Goal: Task Accomplishment & Management: Complete application form

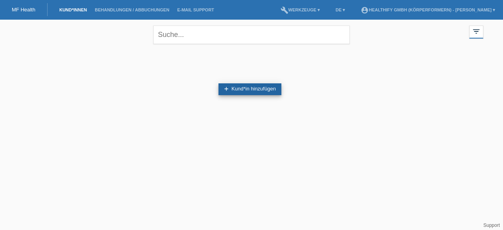
click at [255, 87] on link "add Kund*in hinzufügen" at bounding box center [250, 89] width 63 height 12
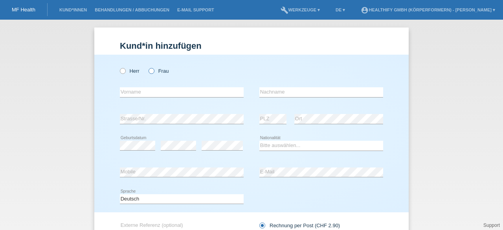
click at [147, 67] on icon at bounding box center [147, 67] width 0 height 0
click at [149, 69] on input "Frau" at bounding box center [151, 70] width 5 height 5
radio input "true"
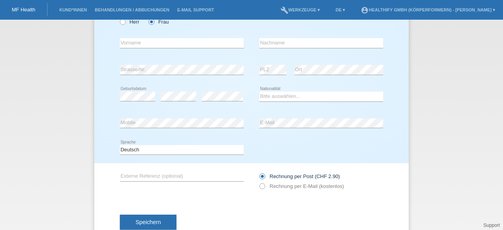
scroll to position [50, 0]
click at [176, 42] on input "text" at bounding box center [182, 43] width 124 height 10
type input "[PERSON_NAME]"
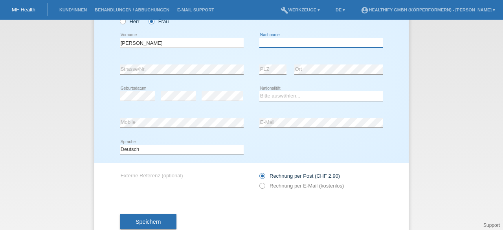
click at [262, 38] on input "text" at bounding box center [321, 43] width 124 height 10
type input "[PERSON_NAME]"
click at [123, 208] on div "Speichern" at bounding box center [251, 222] width 263 height 46
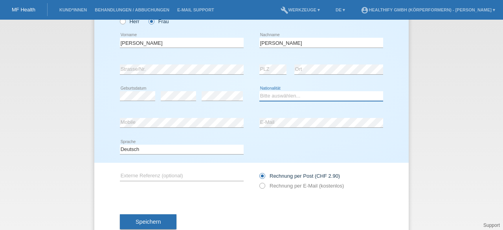
click at [276, 96] on select "Bitte auswählen... Schweiz Deutschland Liechtenstein Österreich ------------ Af…" at bounding box center [321, 95] width 124 height 9
select select "CH"
click at [259, 91] on select "Bitte auswählen... Schweiz Deutschland Liechtenstein Österreich ------------ Af…" at bounding box center [321, 95] width 124 height 9
click at [189, 113] on div "error Mobile" at bounding box center [182, 123] width 124 height 27
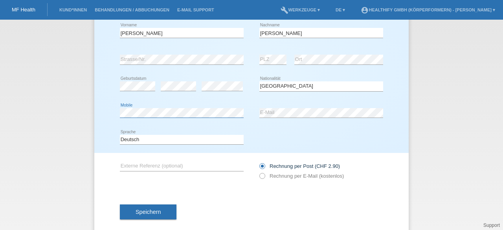
scroll to position [60, 0]
click at [157, 210] on span "Speichern" at bounding box center [148, 211] width 25 height 6
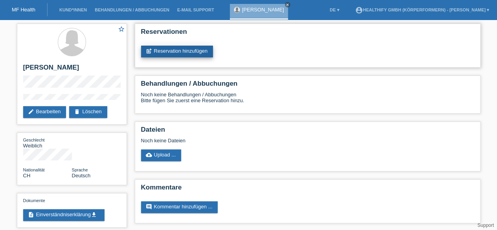
click at [208, 52] on link "post_add Reservation hinzufügen" at bounding box center [177, 52] width 72 height 12
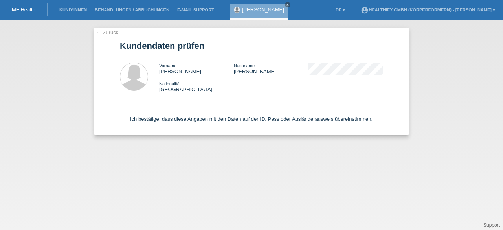
click at [152, 120] on label "Ich bestätige, dass diese Angaben mit den Daten auf der ID, Pass oder Ausländer…" at bounding box center [246, 119] width 253 height 6
click at [125, 120] on input "Ich bestätige, dass diese Angaben mit den Daten auf der ID, Pass oder Ausländer…" at bounding box center [122, 118] width 5 height 5
checkbox input "true"
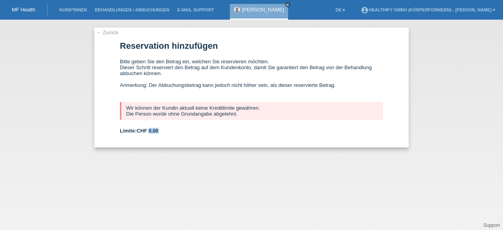
drag, startPoint x: 150, startPoint y: 131, endPoint x: 181, endPoint y: 125, distance: 31.3
click at [181, 125] on form "Reservation hinzufügen Bitte geben Sie den Betrag ein, welchen Sie reservieren …" at bounding box center [251, 94] width 263 height 107
click at [184, 138] on form "Reservation hinzufügen Bitte geben Sie den Betrag ein, welchen Sie reservieren …" at bounding box center [251, 94] width 263 height 107
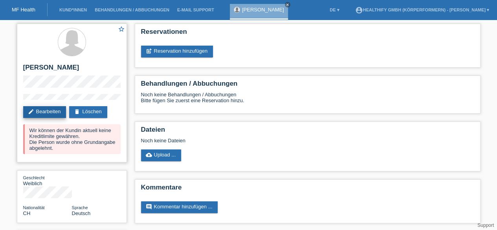
click at [45, 114] on link "edit Bearbeiten" at bounding box center [44, 112] width 43 height 12
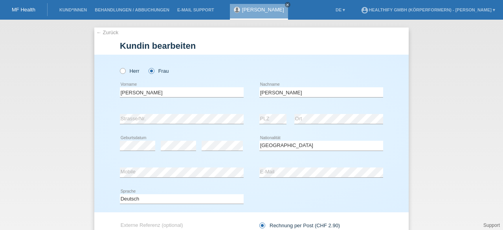
select select "CH"
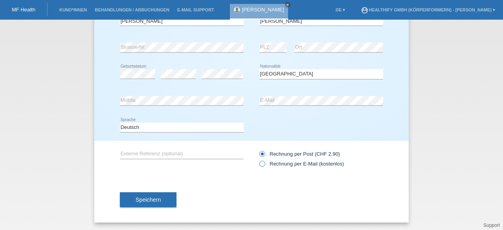
click at [304, 166] on label "Rechnung per E-Mail (kostenlos)" at bounding box center [301, 164] width 85 height 6
click at [265, 166] on input "Rechnung per E-Mail (kostenlos)" at bounding box center [261, 166] width 5 height 10
radio input "true"
click at [150, 204] on button "Speichern" at bounding box center [148, 199] width 57 height 15
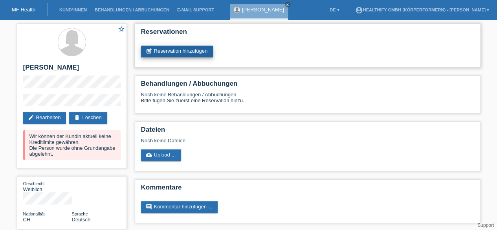
click at [193, 53] on link "post_add Reservation hinzufügen" at bounding box center [177, 52] width 72 height 12
click at [181, 52] on link "post_add Reservation hinzufügen" at bounding box center [177, 52] width 72 height 12
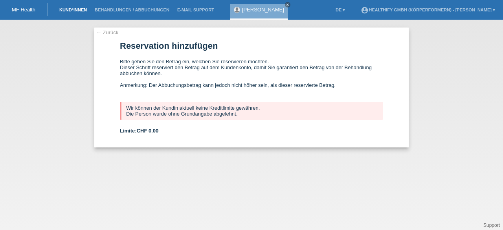
click at [75, 12] on link "Kund*innen" at bounding box center [72, 9] width 35 height 5
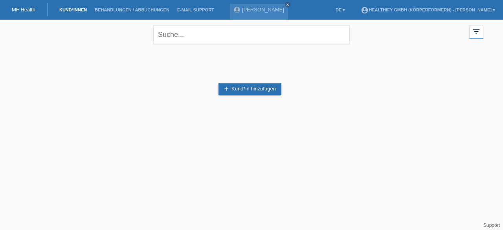
click at [232, 83] on link "add Kund*in hinzufügen" at bounding box center [250, 89] width 63 height 12
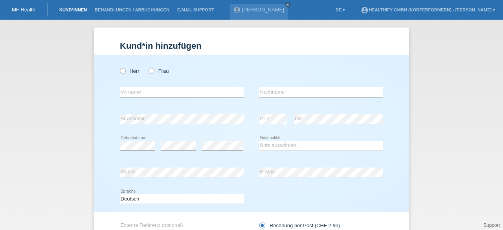
click at [76, 8] on link "Kund*innen" at bounding box center [72, 9] width 35 height 5
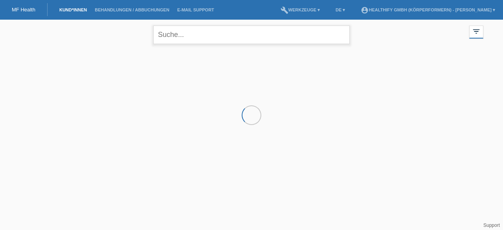
click at [200, 39] on input "text" at bounding box center [251, 35] width 197 height 18
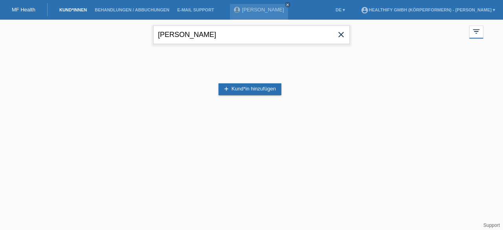
type input "stein"
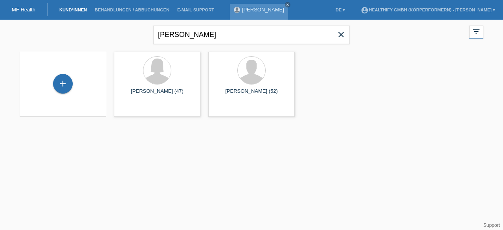
click at [247, 11] on link "[PERSON_NAME]" at bounding box center [263, 10] width 42 height 6
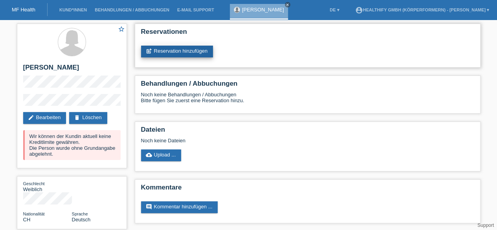
click at [188, 48] on link "post_add Reservation hinzufügen" at bounding box center [177, 52] width 72 height 12
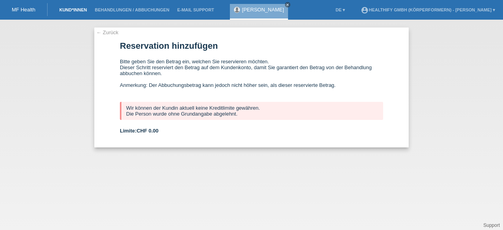
click at [72, 12] on link "Kund*innen" at bounding box center [72, 9] width 35 height 5
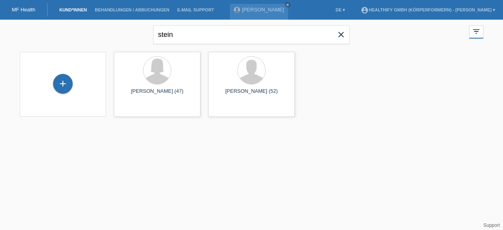
click at [70, 35] on div "stein close filter_list view_module Alle Kund*innen anzeigen star Markierte Kun…" at bounding box center [252, 34] width 472 height 28
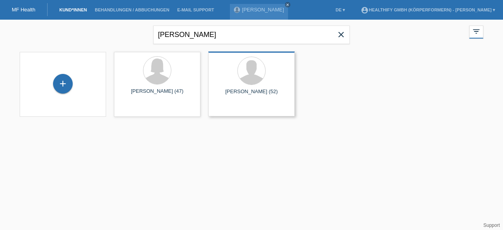
type input "gartmann"
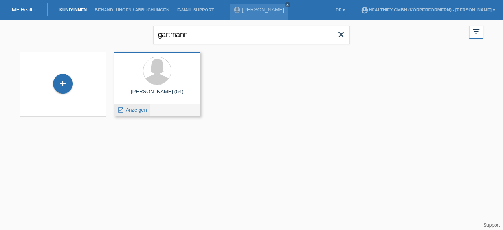
click at [140, 109] on span "Anzeigen" at bounding box center [136, 110] width 21 height 6
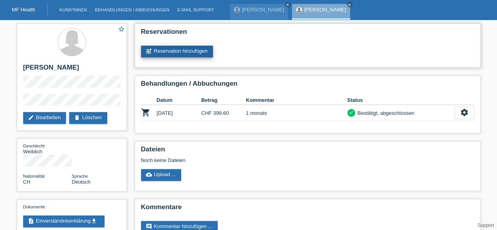
click at [191, 56] on link "post_add Reservation hinzufügen" at bounding box center [177, 52] width 72 height 12
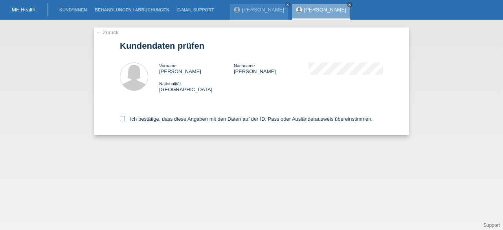
click at [160, 116] on label "Ich bestätige, dass diese Angaben mit den Daten auf der ID, Pass oder Ausländer…" at bounding box center [246, 119] width 253 height 6
click at [125, 116] on input "Ich bestätige, dass diese Angaben mit den Daten auf der ID, Pass oder Ausländer…" at bounding box center [122, 118] width 5 height 5
checkbox input "true"
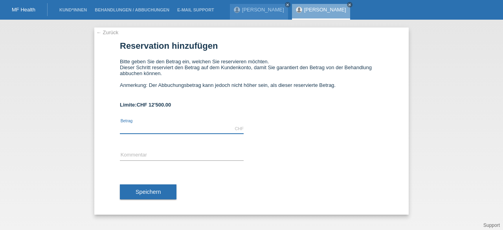
click at [154, 125] on input "text" at bounding box center [182, 129] width 124 height 10
type input "1497.00"
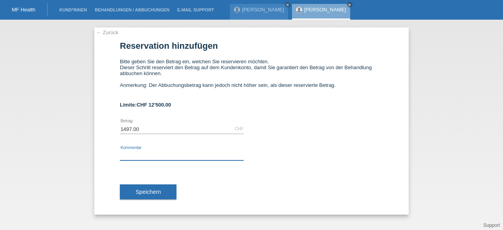
click at [154, 160] on input "text" at bounding box center [182, 156] width 124 height 10
type input "6 monats abo"
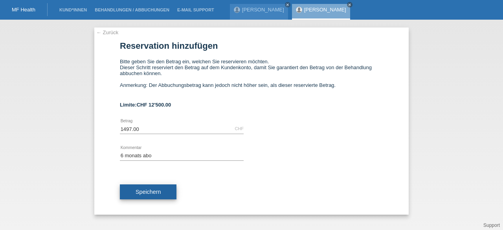
click at [156, 192] on span "Speichern" at bounding box center [148, 192] width 25 height 6
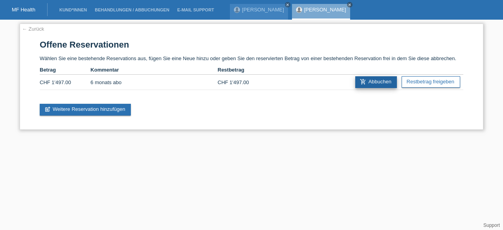
click at [381, 79] on link "add_shopping_cart Abbuchen" at bounding box center [376, 82] width 42 height 12
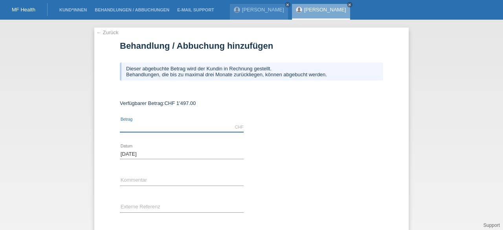
click at [159, 131] on input "text" at bounding box center [182, 127] width 124 height 10
type input "1497.00"
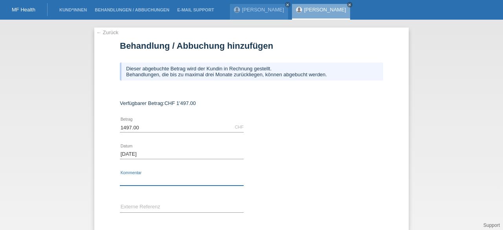
click at [169, 181] on input "text" at bounding box center [182, 181] width 124 height 10
type input "6 monats abo"
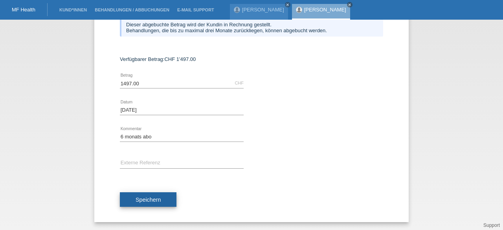
click at [152, 198] on span "Speichern" at bounding box center [148, 200] width 25 height 6
